Goal: Find contact information: Find contact information

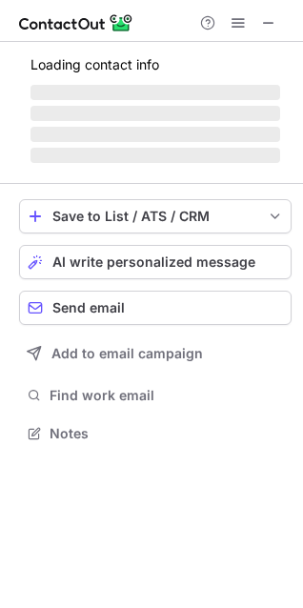
scroll to position [462, 303]
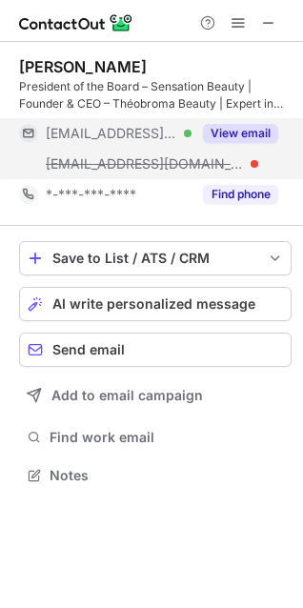
click at [234, 133] on button "View email" at bounding box center [240, 133] width 75 height 19
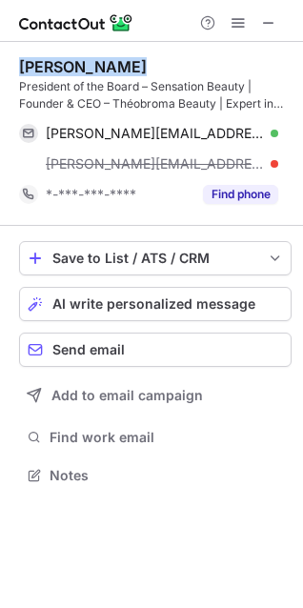
drag, startPoint x: 20, startPoint y: 54, endPoint x: 113, endPoint y: 70, distance: 94.7
click at [113, 70] on div "Paul Liurette President of the Board – Sensation Beauty | Founder & CEO – Théob…" at bounding box center [155, 134] width 273 height 184
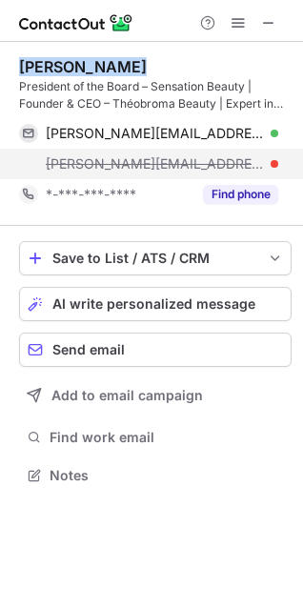
copy div "Paul Liurette"
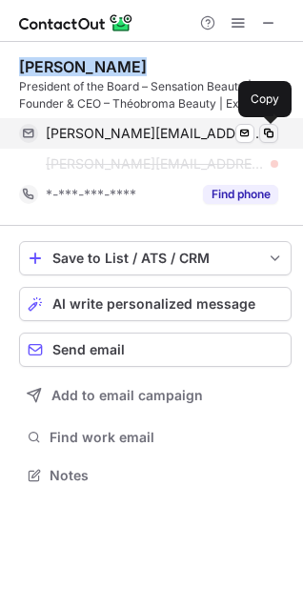
click at [269, 136] on span at bounding box center [268, 133] width 15 height 15
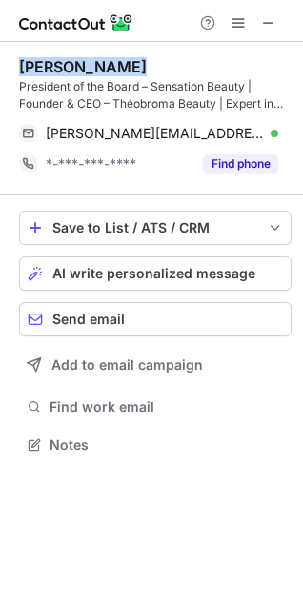
scroll to position [432, 303]
click at [264, 22] on span at bounding box center [268, 22] width 15 height 15
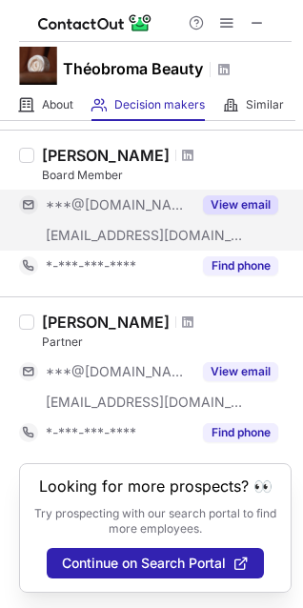
scroll to position [229, 0]
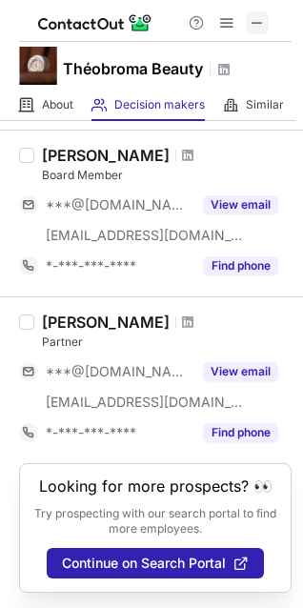
click at [257, 25] on span at bounding box center [257, 22] width 15 height 15
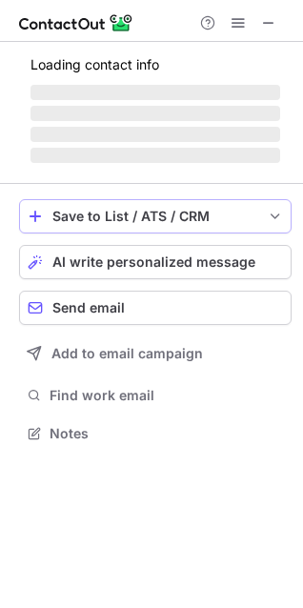
scroll to position [462, 303]
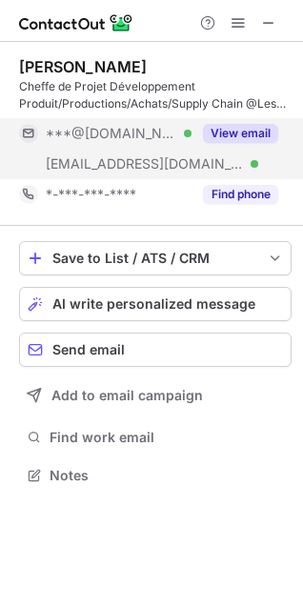
click at [242, 128] on button "View email" at bounding box center [240, 133] width 75 height 19
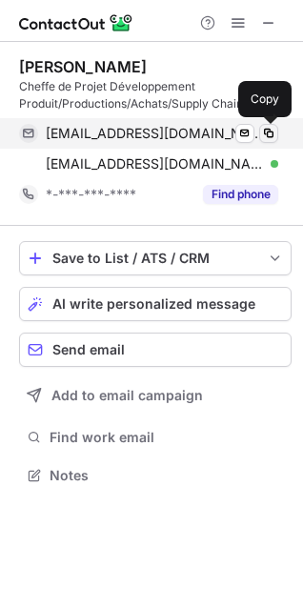
click at [272, 133] on span at bounding box center [268, 133] width 15 height 15
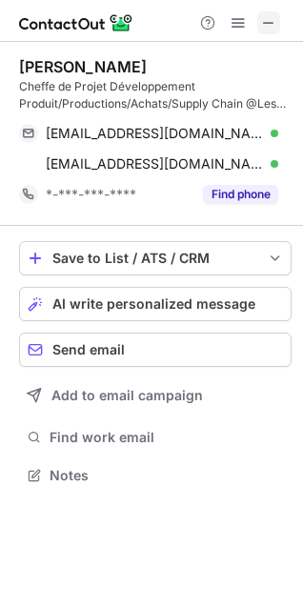
click at [265, 25] on span at bounding box center [268, 22] width 15 height 15
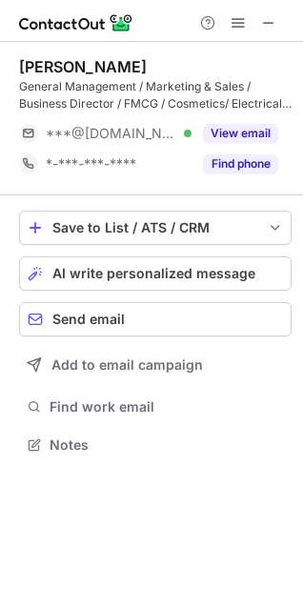
scroll to position [432, 303]
click at [270, 24] on span at bounding box center [268, 22] width 15 height 15
